Goal: Transaction & Acquisition: Purchase product/service

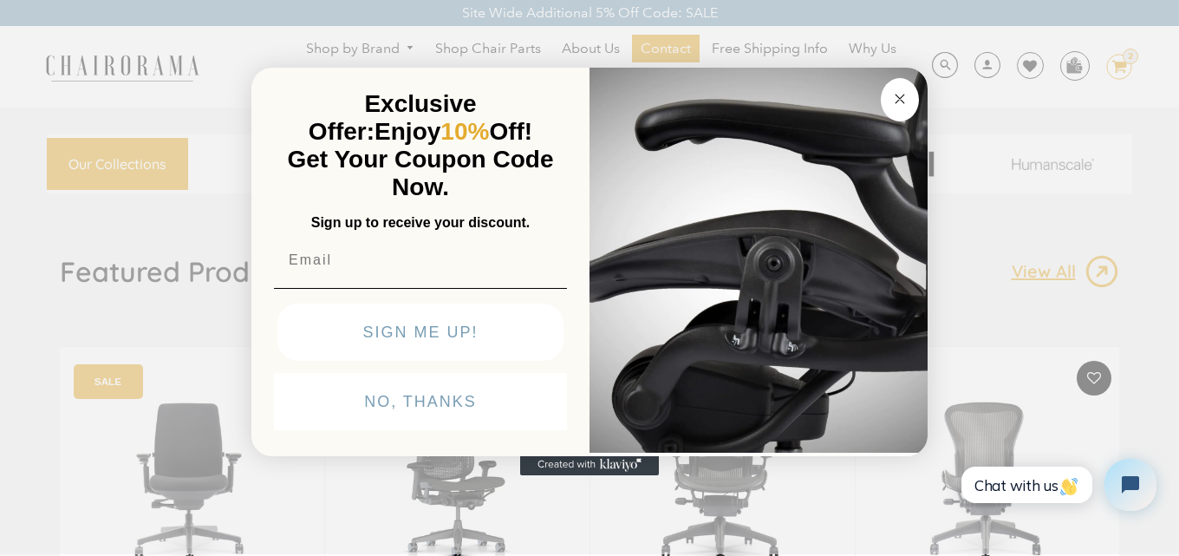
click at [907, 108] on button "Close dialog" at bounding box center [900, 99] width 38 height 43
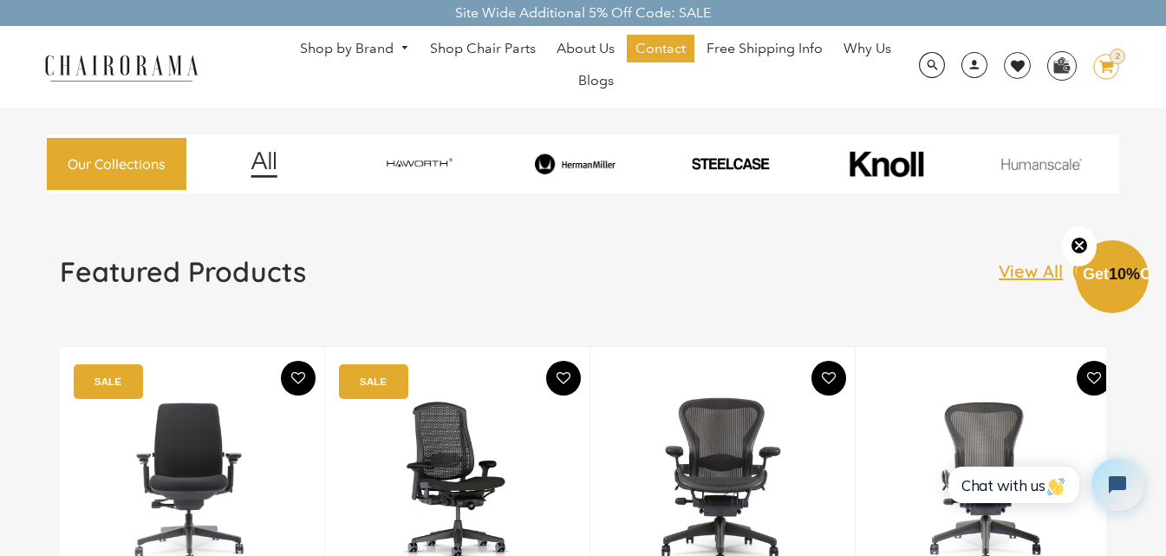
click at [581, 162] on img at bounding box center [575, 163] width 150 height 21
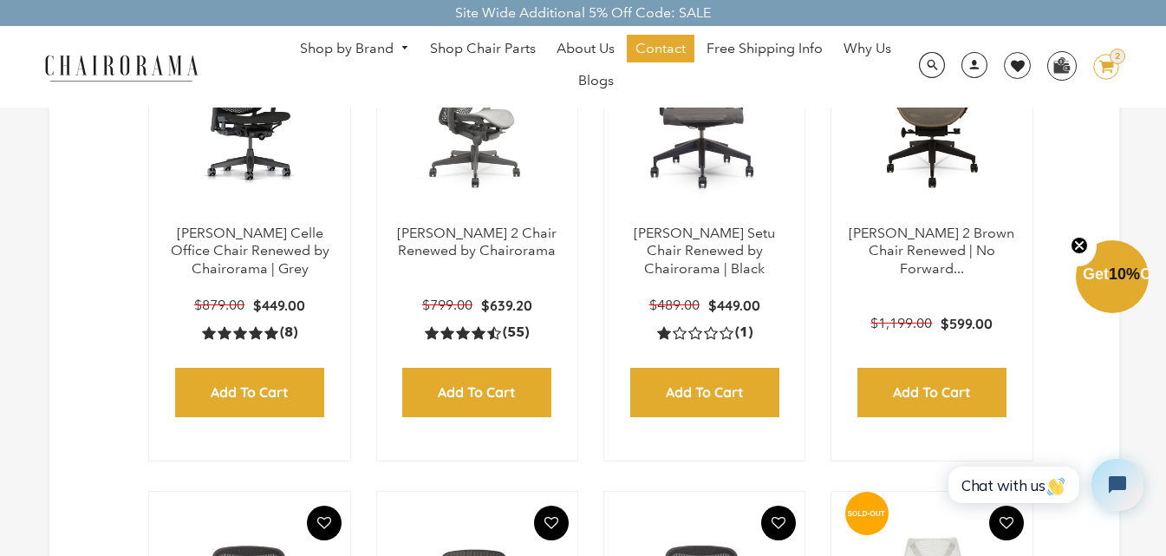
scroll to position [603, 0]
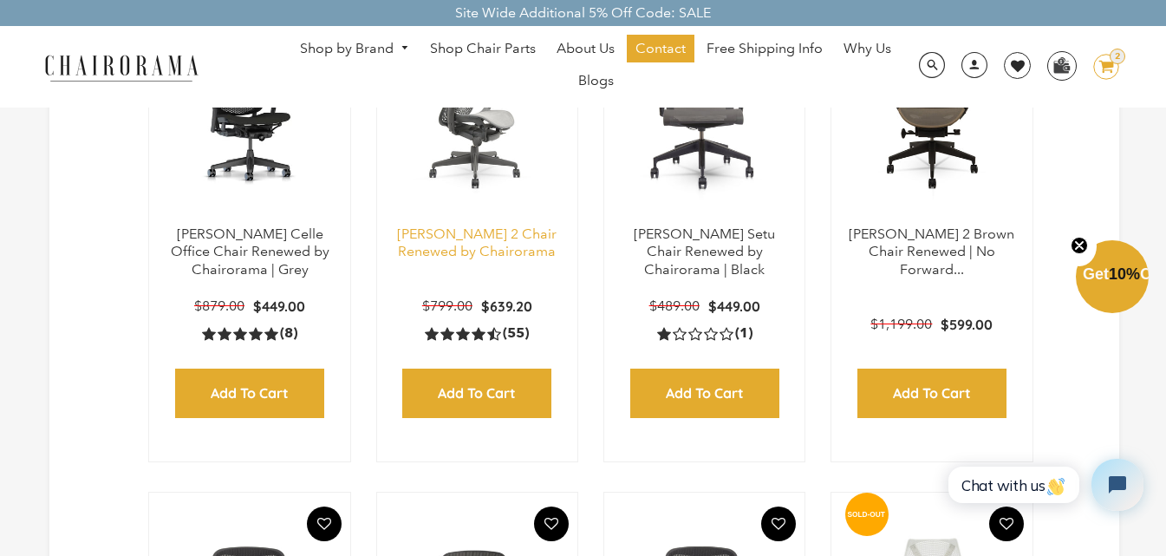
click at [515, 244] on link "[PERSON_NAME] 2 Chair Renewed by Chairorama" at bounding box center [476, 242] width 159 height 35
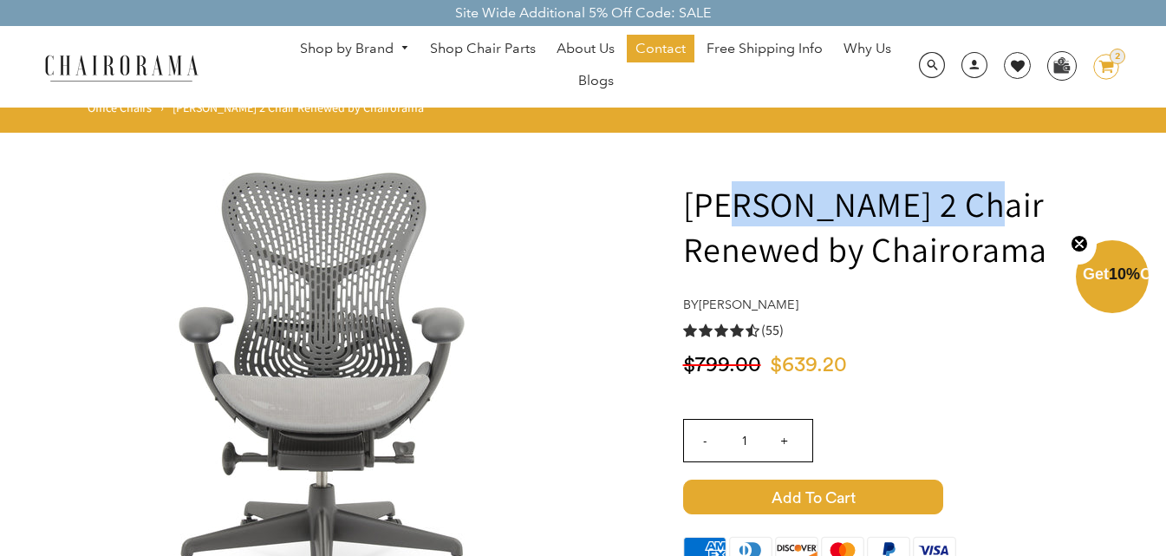
drag, startPoint x: 966, startPoint y: 209, endPoint x: 734, endPoint y: 193, distance: 232.8
click at [734, 193] on h1 "[PERSON_NAME] 2 Chair Renewed by Chairorama" at bounding box center [915, 226] width 464 height 90
click at [755, 203] on h1 "[PERSON_NAME] 2 Chair Renewed by Chairorama" at bounding box center [915, 226] width 464 height 90
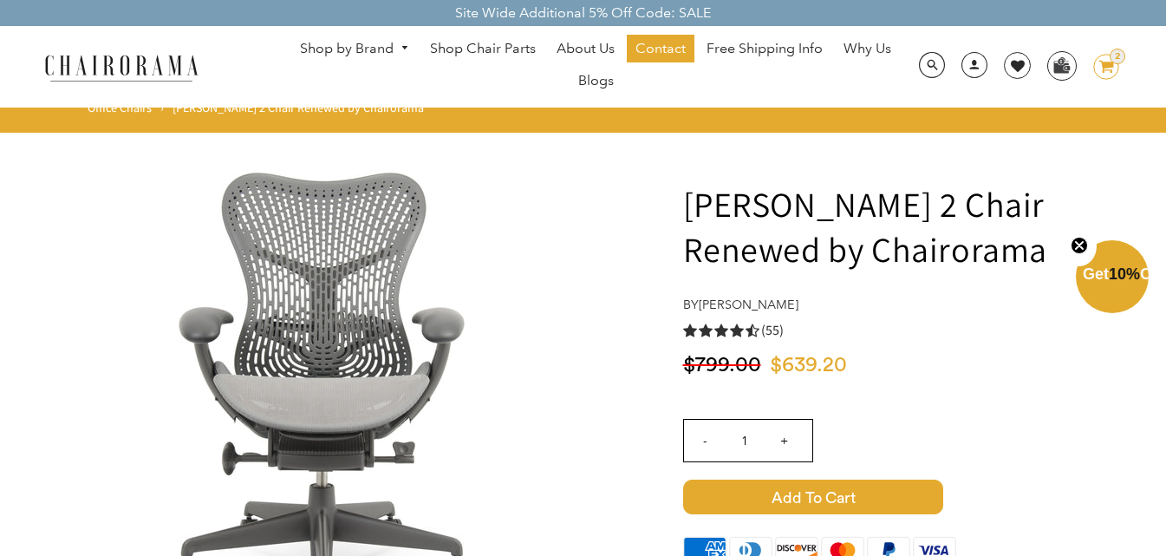
click at [936, 195] on h1 "[PERSON_NAME] 2 Chair Renewed by Chairorama" at bounding box center [915, 226] width 464 height 90
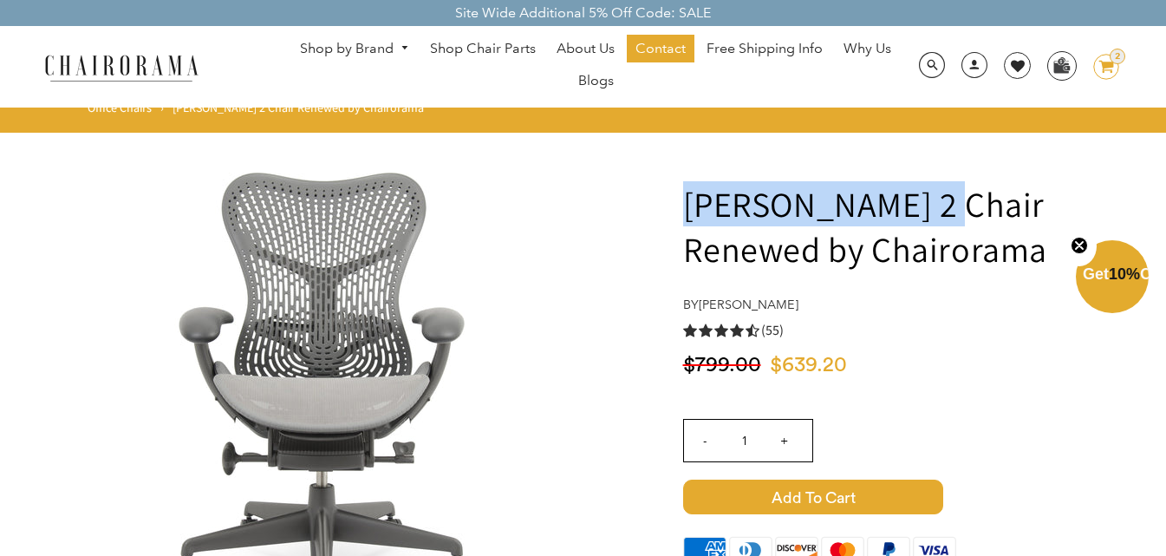
click at [989, 208] on h1 "[PERSON_NAME] 2 Chair Renewed by Chairorama" at bounding box center [915, 226] width 464 height 90
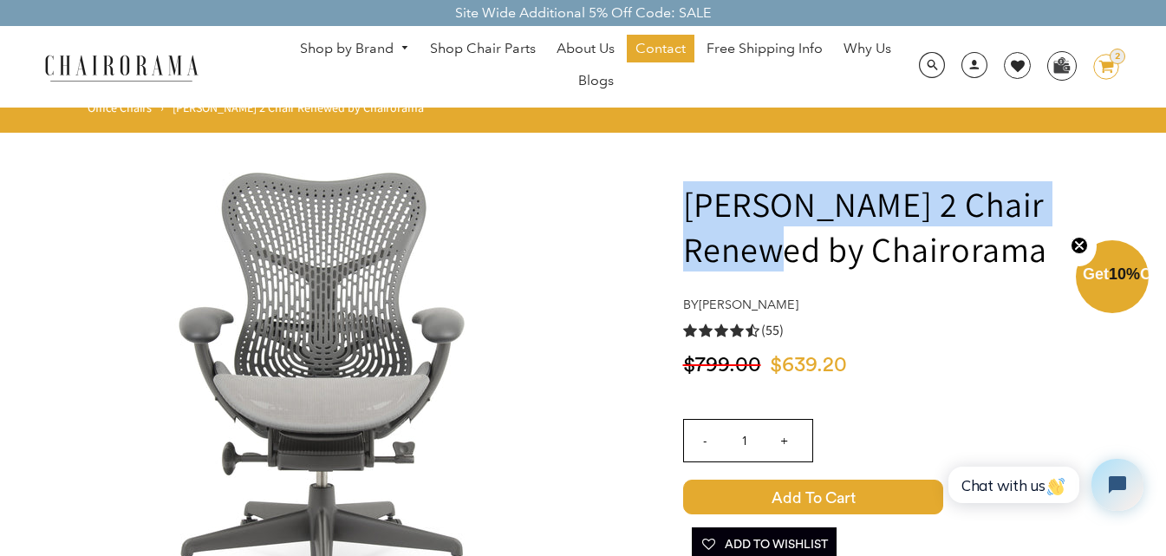
drag, startPoint x: 1083, startPoint y: 199, endPoint x: 682, endPoint y: 207, distance: 401.4
click at [683, 207] on h1 "[PERSON_NAME] 2 Chair Renewed by Chairorama" at bounding box center [915, 226] width 464 height 90
copy h1 "[PERSON_NAME] 2 Chair"
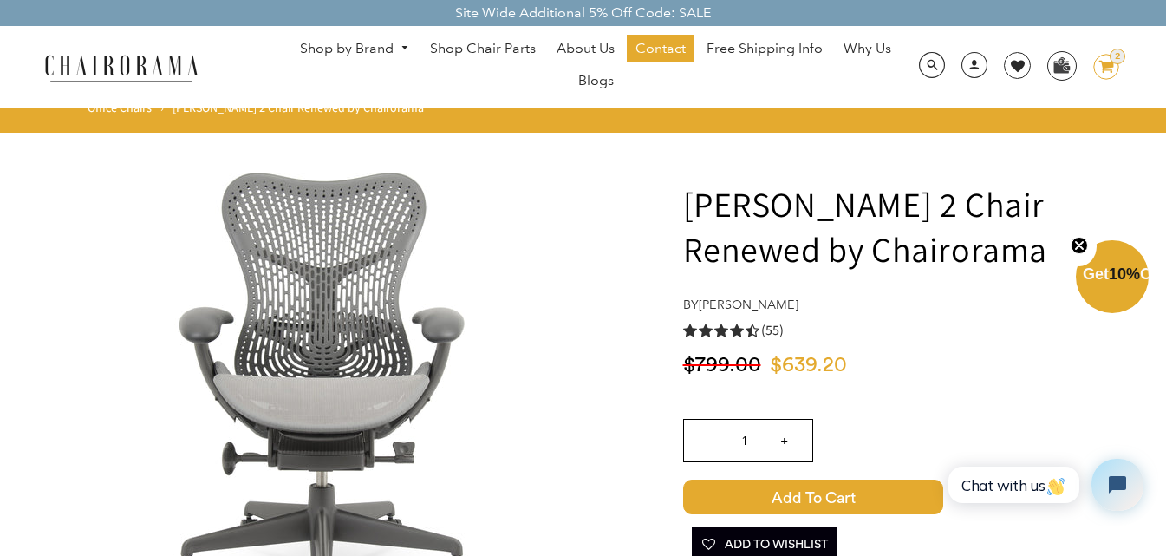
click at [863, 257] on h1 "[PERSON_NAME] 2 Chair Renewed by Chairorama" at bounding box center [915, 226] width 464 height 90
click at [891, 211] on h1 "Herman Miller Mirra 2 Chair Renewed by Chairorama" at bounding box center [915, 226] width 464 height 90
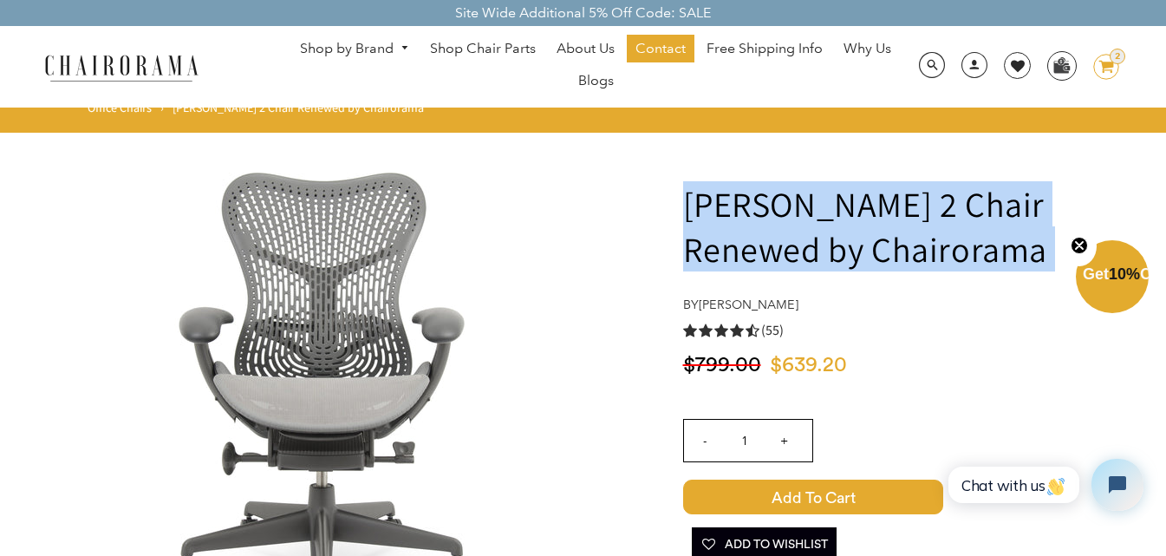
click at [891, 211] on h1 "Herman Miller Mirra 2 Chair Renewed by Chairorama" at bounding box center [915, 226] width 464 height 90
click at [911, 219] on h1 "Herman Miller Mirra 2 Chair Renewed by Chairorama" at bounding box center [915, 226] width 464 height 90
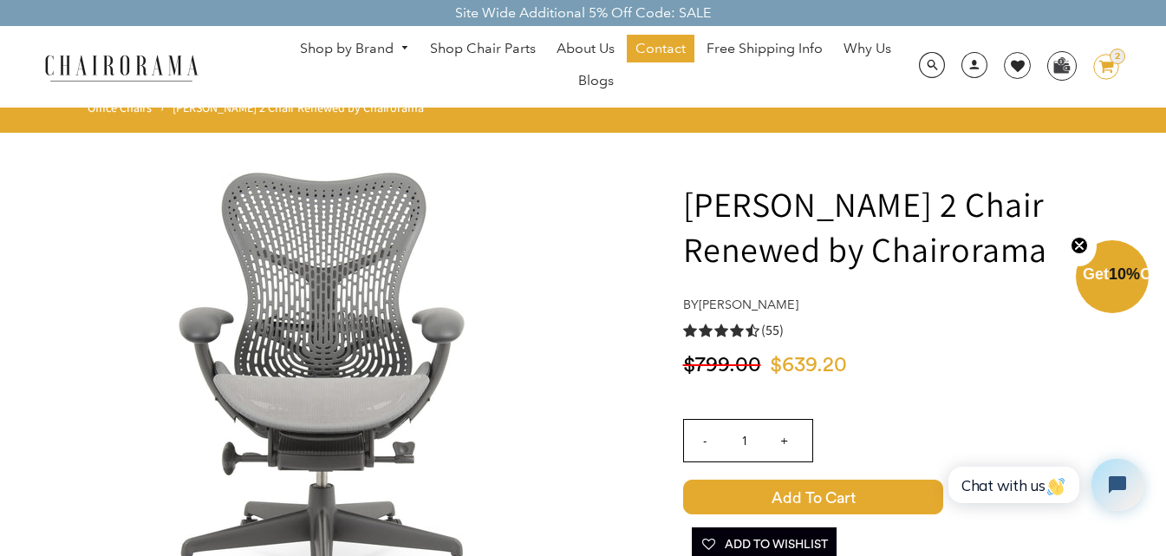
drag, startPoint x: 1098, startPoint y: 213, endPoint x: 1081, endPoint y: 212, distance: 17.4
click at [1081, 212] on h1 "Herman Miller Mirra 2 Chair Renewed by Chairorama" at bounding box center [915, 226] width 464 height 90
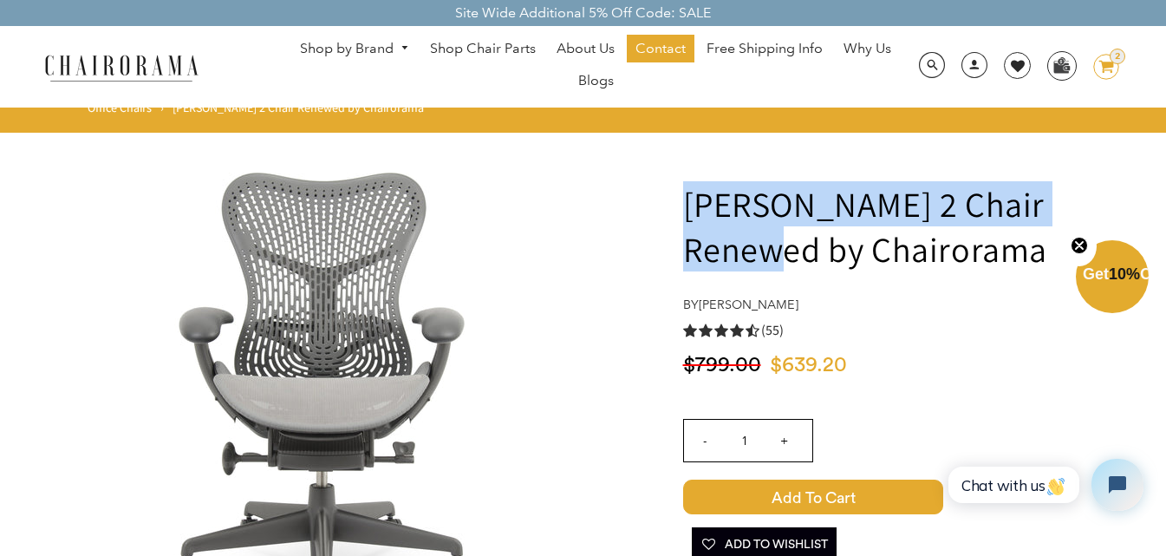
drag, startPoint x: 1087, startPoint y: 201, endPoint x: 688, endPoint y: 197, distance: 398.7
click at [688, 197] on h1 "Herman Miller Mirra 2 Chair Renewed by Chairorama" at bounding box center [915, 226] width 464 height 90
copy h1 "Herman Miller Mirra 2 Chair"
click at [370, 55] on link "Shop by Brand" at bounding box center [354, 49] width 127 height 27
